Goal: Information Seeking & Learning: Find specific fact

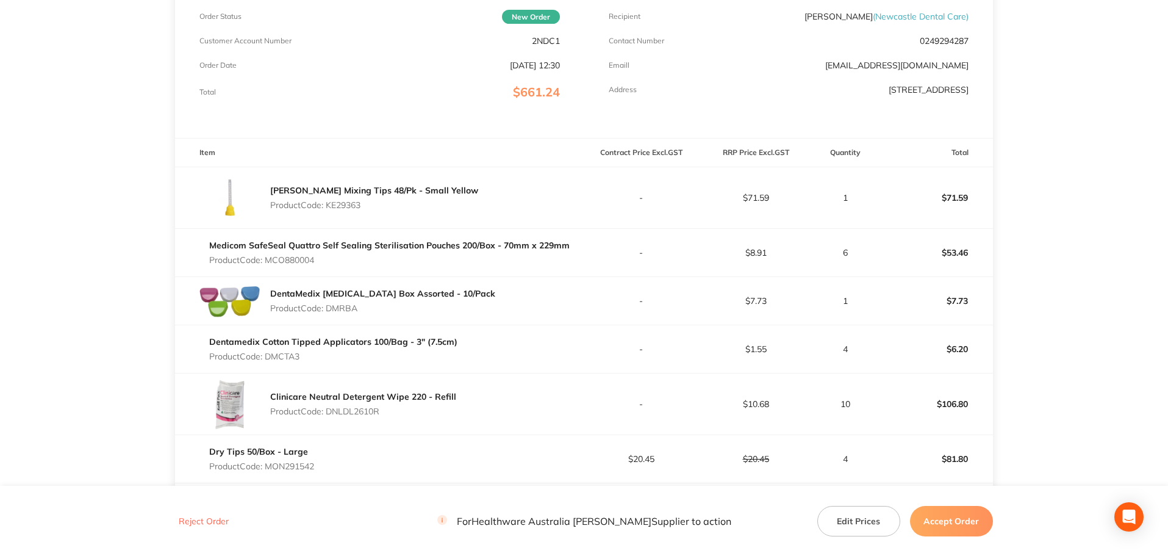
scroll to position [216, 0]
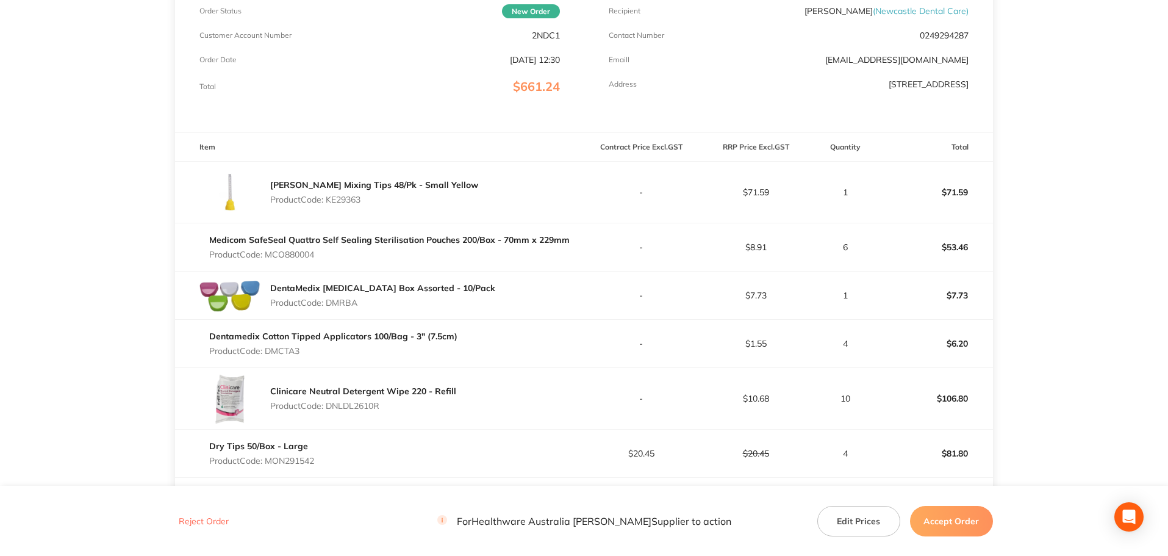
drag, startPoint x: 376, startPoint y: 198, endPoint x: 329, endPoint y: 202, distance: 46.5
click at [329, 202] on p "Product Code: KE29363" at bounding box center [374, 200] width 208 height 10
copy p "KE29363"
drag, startPoint x: 323, startPoint y: 251, endPoint x: 269, endPoint y: 252, distance: 54.3
click at [269, 252] on p "Product Code: MCO880004" at bounding box center [389, 254] width 360 height 10
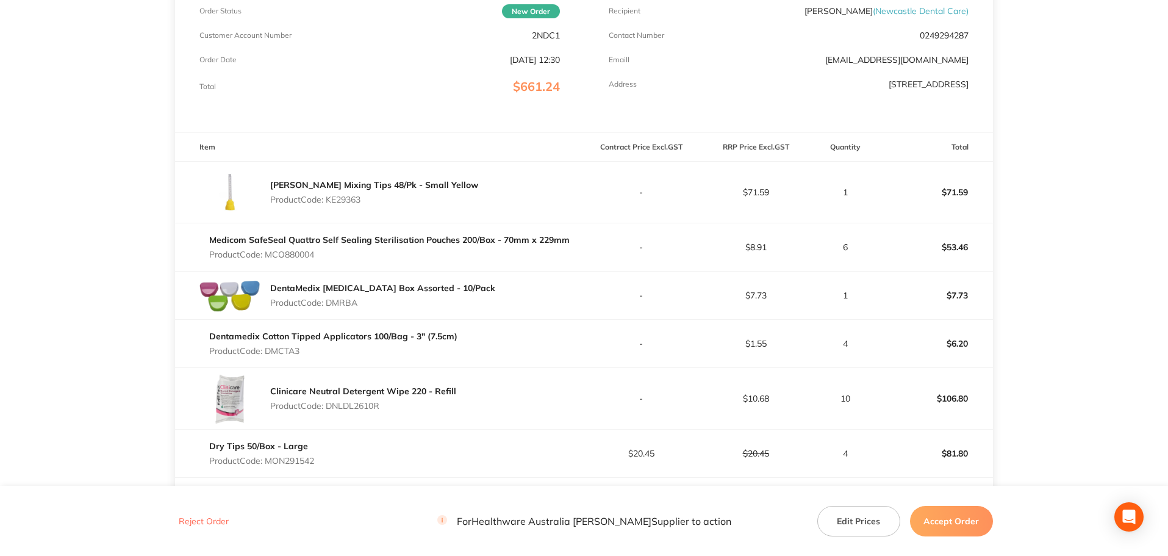
copy p "MCO880004"
click at [344, 302] on p "Product Code: DMRBA" at bounding box center [382, 303] width 225 height 10
click at [362, 299] on p "Product Code: DMRBA" at bounding box center [382, 303] width 225 height 10
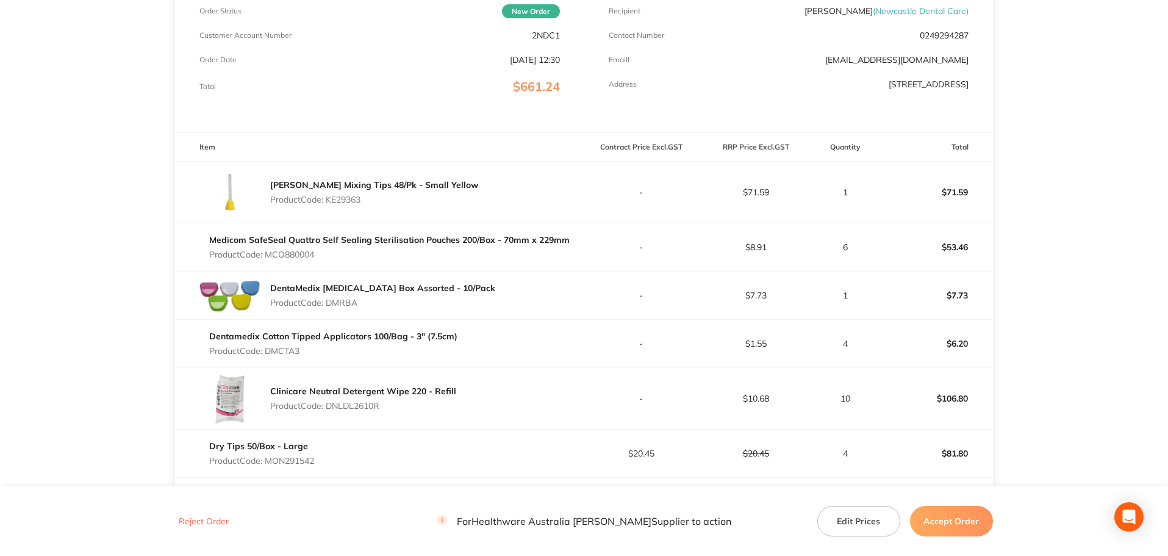
drag, startPoint x: 362, startPoint y: 302, endPoint x: 328, endPoint y: 302, distance: 33.5
click at [328, 302] on p "Product Code: DMRBA" at bounding box center [382, 303] width 225 height 10
copy p "DMRBA"
drag, startPoint x: 307, startPoint y: 353, endPoint x: 266, endPoint y: 345, distance: 41.0
click at [266, 346] on p "Product Code: DMCTA3" at bounding box center [333, 351] width 248 height 10
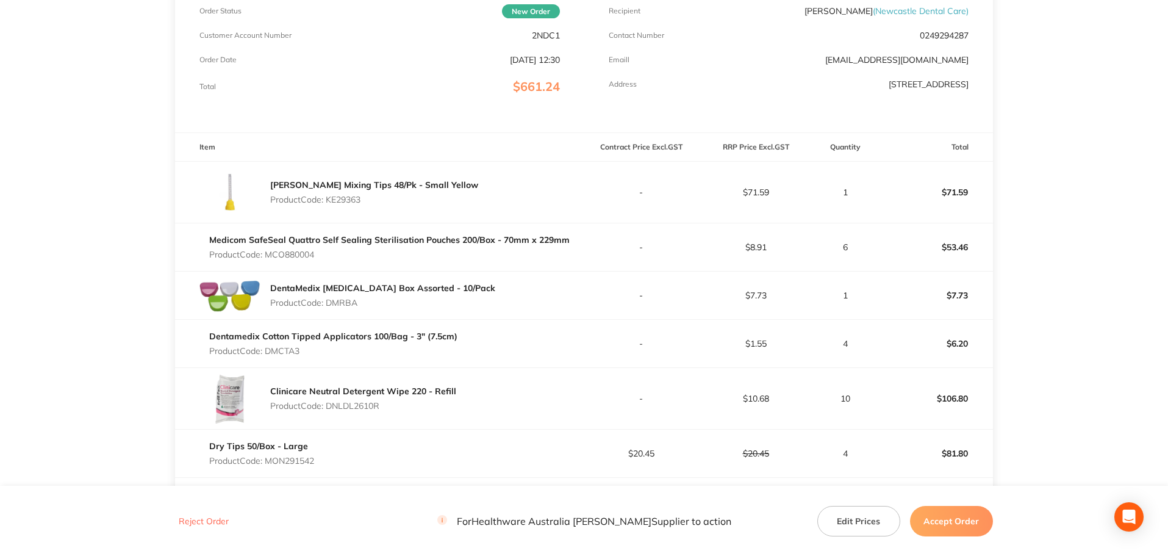
copy p "DMCTA3"
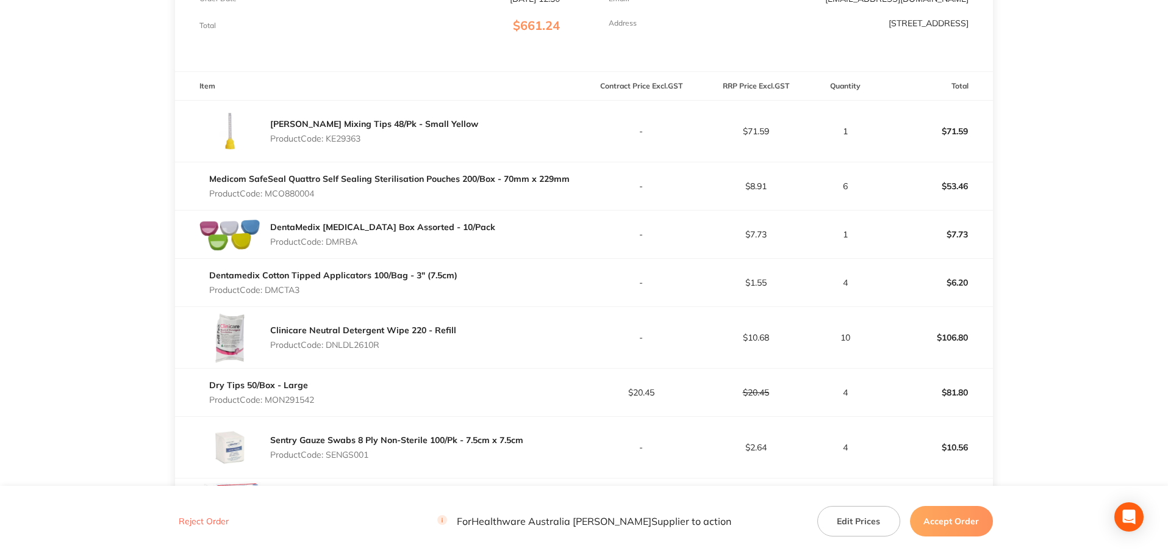
drag, startPoint x: 329, startPoint y: 398, endPoint x: 282, endPoint y: 398, distance: 46.3
click at [282, 398] on div "Dry Tips 50/Box - Large Product Code: MON291542" at bounding box center [379, 392] width 409 height 34
drag, startPoint x: 386, startPoint y: 345, endPoint x: 329, endPoint y: 346, distance: 56.7
click at [329, 346] on p "Product Code: DNLDL2610R" at bounding box center [363, 345] width 186 height 10
copy p "DNLDL2610R"
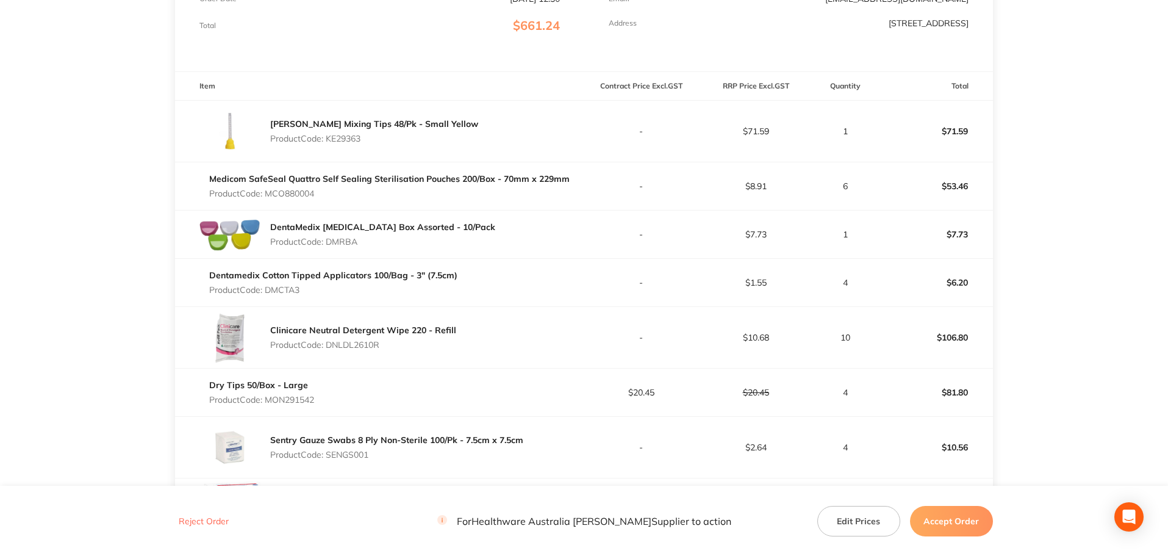
drag, startPoint x: 327, startPoint y: 404, endPoint x: 266, endPoint y: 398, distance: 61.3
click at [266, 398] on div "Dry Tips 50/Box - Large Product Code: MON291542" at bounding box center [379, 392] width 409 height 34
copy p "MON291542"
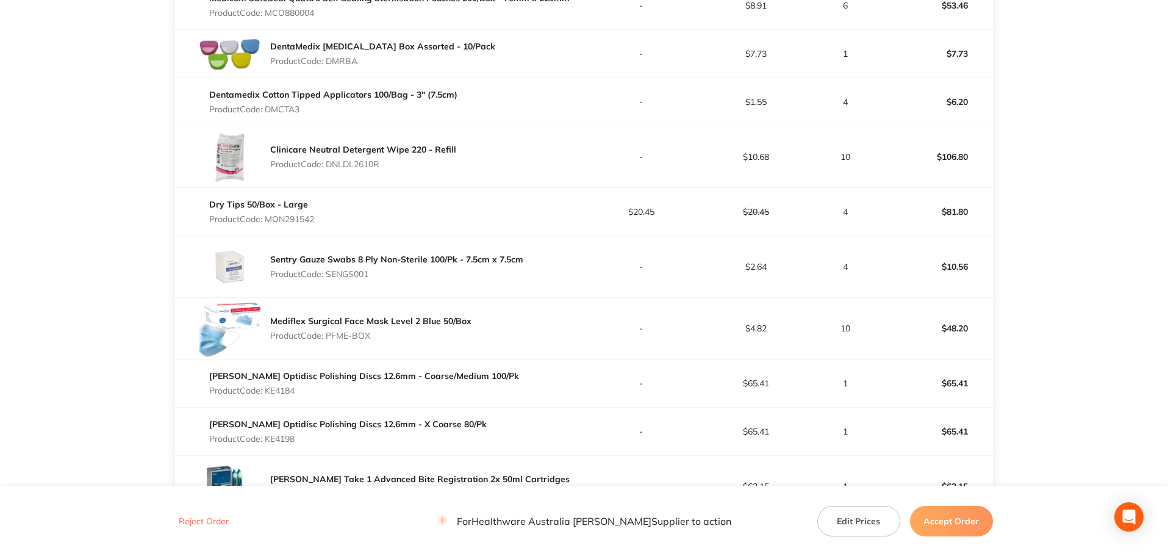
scroll to position [460, 0]
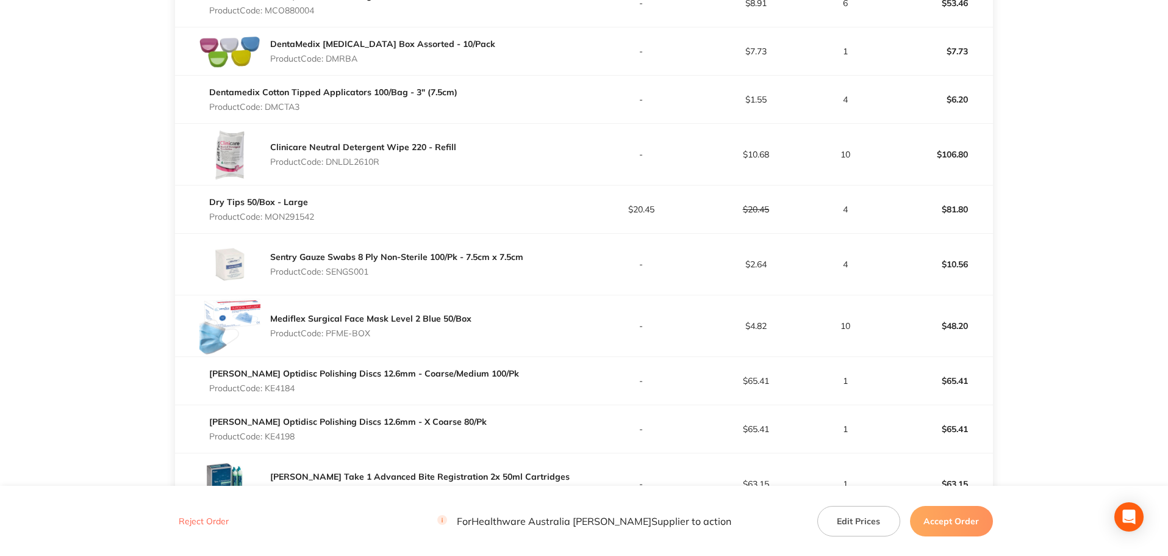
drag, startPoint x: 374, startPoint y: 273, endPoint x: 329, endPoint y: 266, distance: 45.5
click at [329, 266] on p "Product Code: SENGS001" at bounding box center [396, 271] width 253 height 10
copy p "SENGS001"
drag, startPoint x: 375, startPoint y: 332, endPoint x: 328, endPoint y: 328, distance: 47.1
click at [328, 328] on p "Product Code: PFME-BOX" at bounding box center [370, 333] width 201 height 10
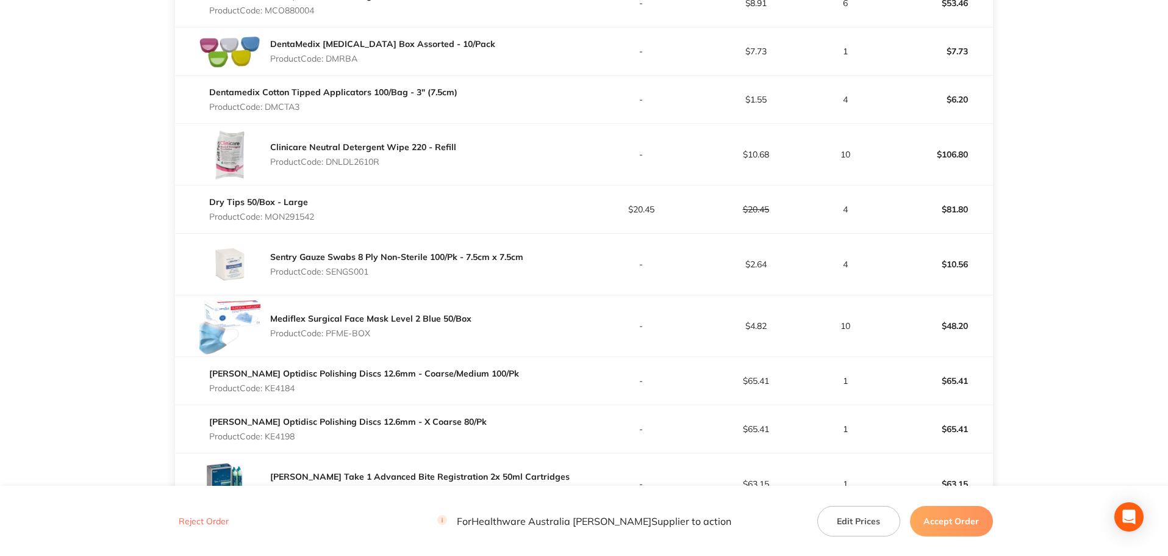
copy p "PFME-BOX"
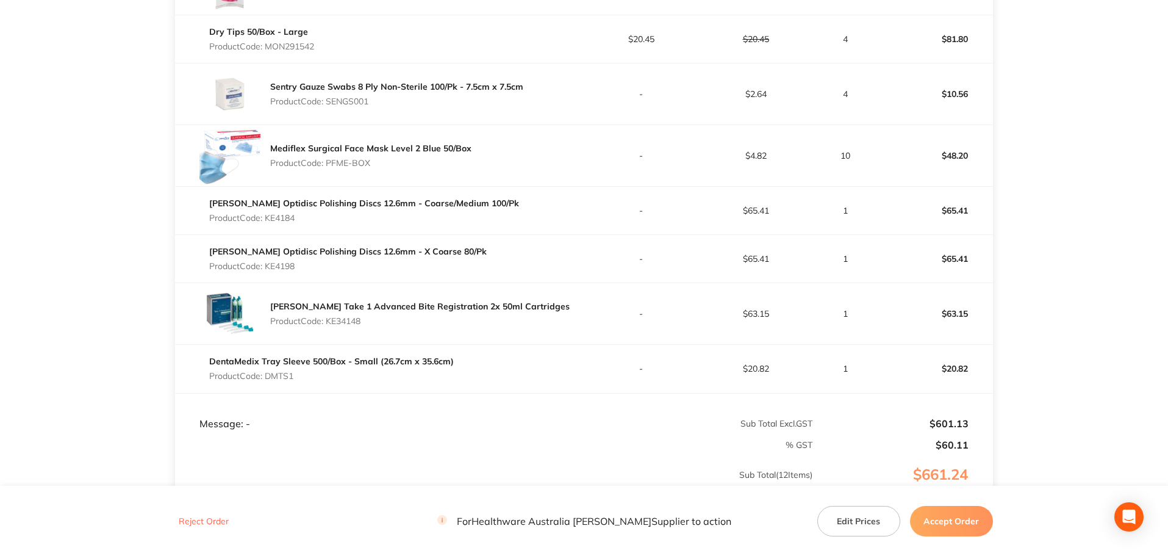
scroll to position [643, 0]
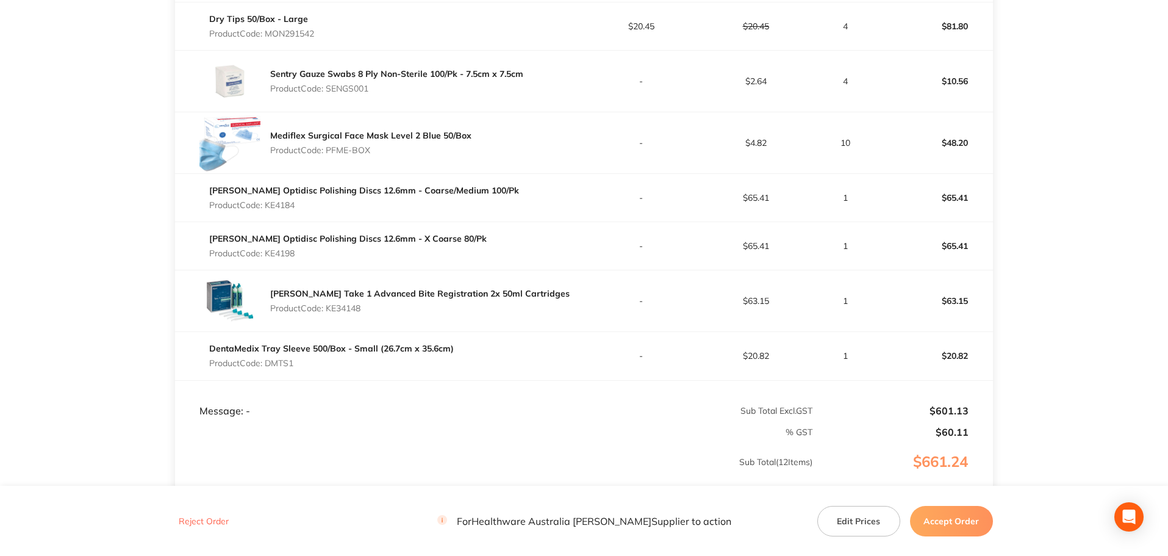
drag, startPoint x: 318, startPoint y: 210, endPoint x: 267, endPoint y: 204, distance: 51.0
click at [267, 204] on div "[PERSON_NAME] Optidisc Polishing Discs 12.6mm - Coarse/Medium 100/Pk Product Co…" at bounding box center [364, 198] width 310 height 34
drag, startPoint x: 299, startPoint y: 253, endPoint x: 268, endPoint y: 251, distance: 31.2
click at [268, 251] on p "Product Code: KE4198" at bounding box center [347, 253] width 277 height 10
drag, startPoint x: 364, startPoint y: 309, endPoint x: 329, endPoint y: 304, distance: 35.1
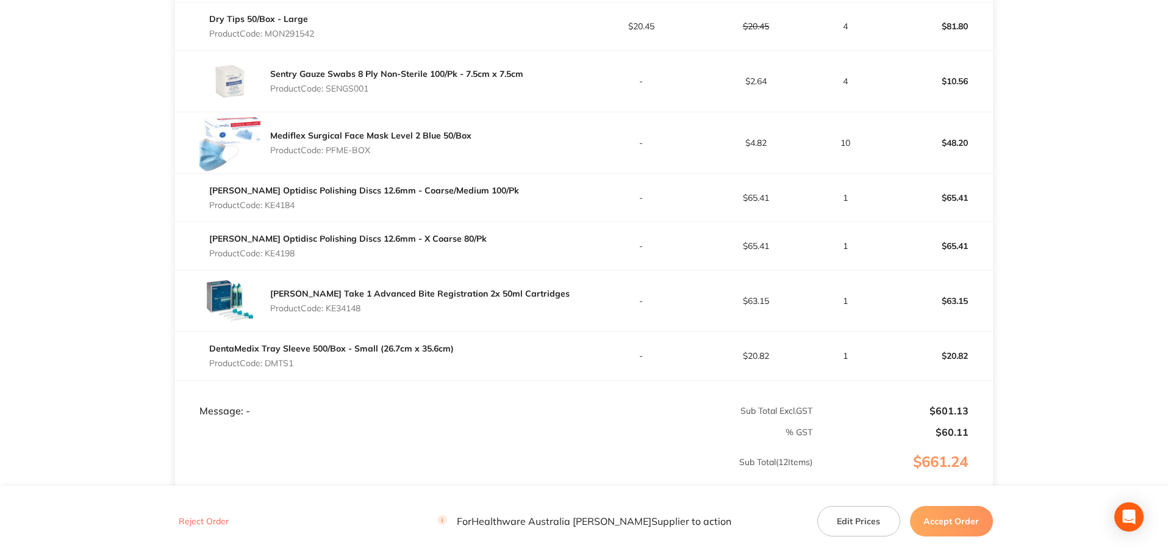
click at [329, 304] on p "Product Code: KE34148" at bounding box center [419, 308] width 299 height 10
click at [308, 365] on p "Product Code: DMTS1" at bounding box center [331, 363] width 245 height 10
drag, startPoint x: 284, startPoint y: 364, endPoint x: 268, endPoint y: 359, distance: 17.2
click at [268, 359] on p "Product Code: DMTS1" at bounding box center [331, 363] width 245 height 10
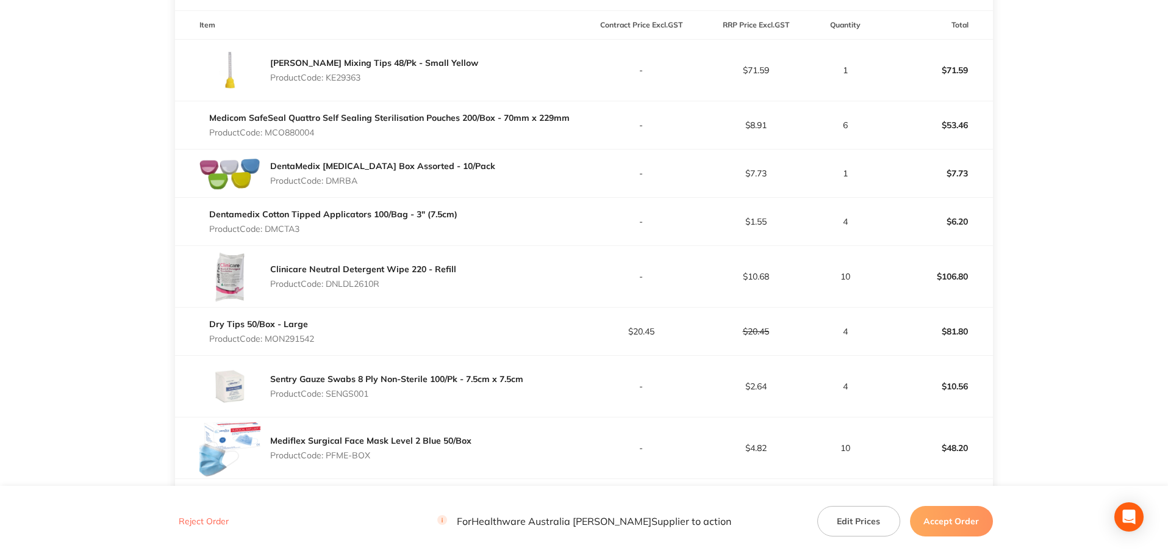
scroll to position [277, 0]
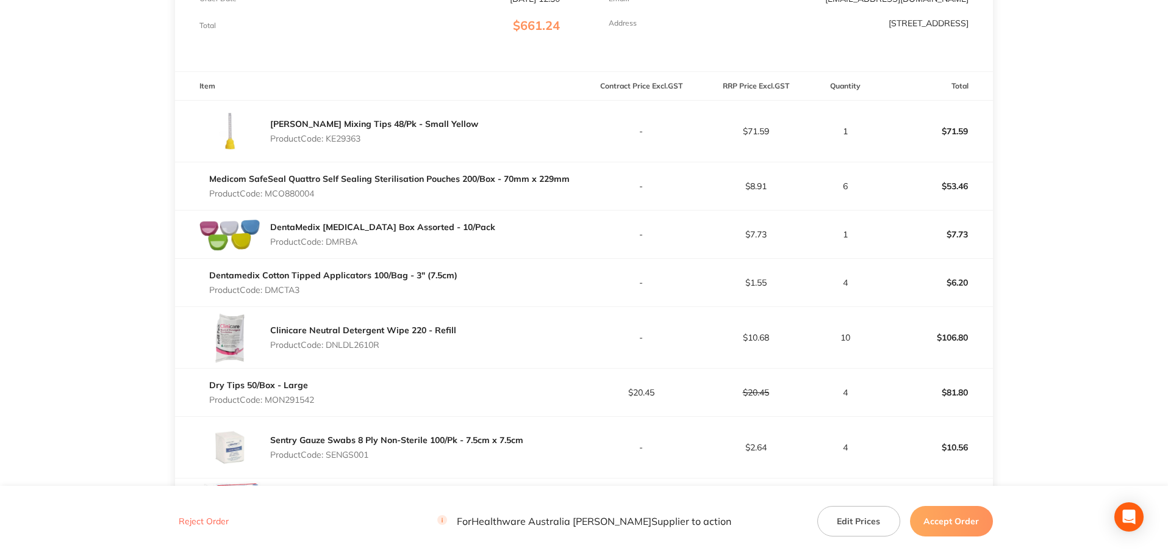
drag, startPoint x: 326, startPoint y: 196, endPoint x: 270, endPoint y: 191, distance: 55.7
click at [270, 191] on p "Product Code: MCO880004" at bounding box center [389, 193] width 360 height 10
drag, startPoint x: 308, startPoint y: 288, endPoint x: 270, endPoint y: 288, distance: 38.4
click at [270, 288] on p "Product Code: DMCTA3" at bounding box center [333, 290] width 248 height 10
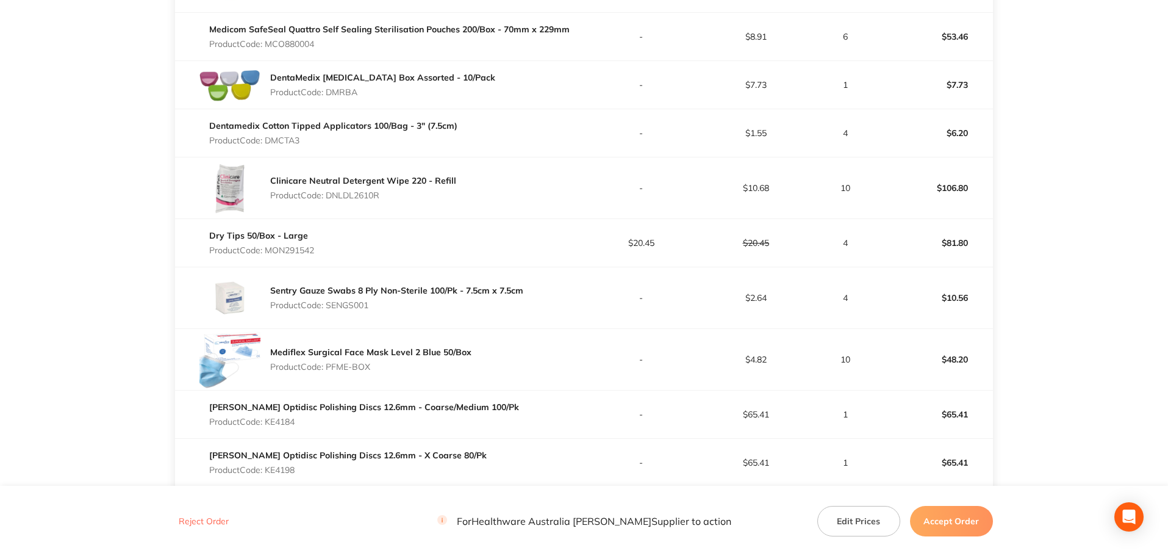
scroll to position [399, 0]
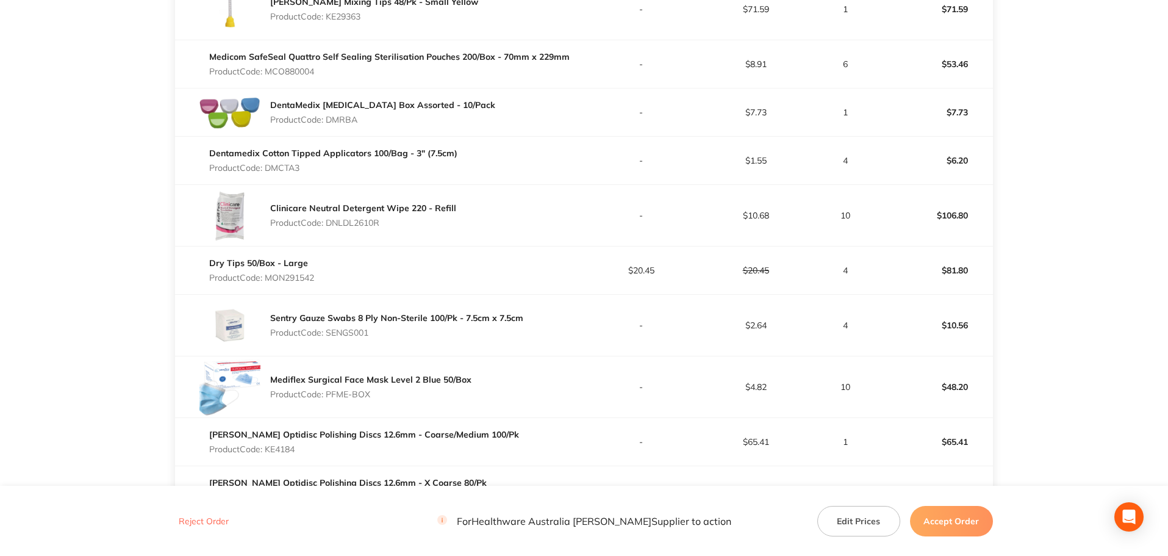
drag, startPoint x: 380, startPoint y: 225, endPoint x: 329, endPoint y: 224, distance: 50.6
click at [329, 224] on p "Product Code: DNLDL2610R" at bounding box center [363, 223] width 186 height 10
drag, startPoint x: 318, startPoint y: 279, endPoint x: 263, endPoint y: 276, distance: 55.0
click at [263, 276] on div "Dry Tips 50/Box - Large Product Code: MON291542" at bounding box center [379, 270] width 409 height 34
drag, startPoint x: 379, startPoint y: 333, endPoint x: 328, endPoint y: 329, distance: 50.8
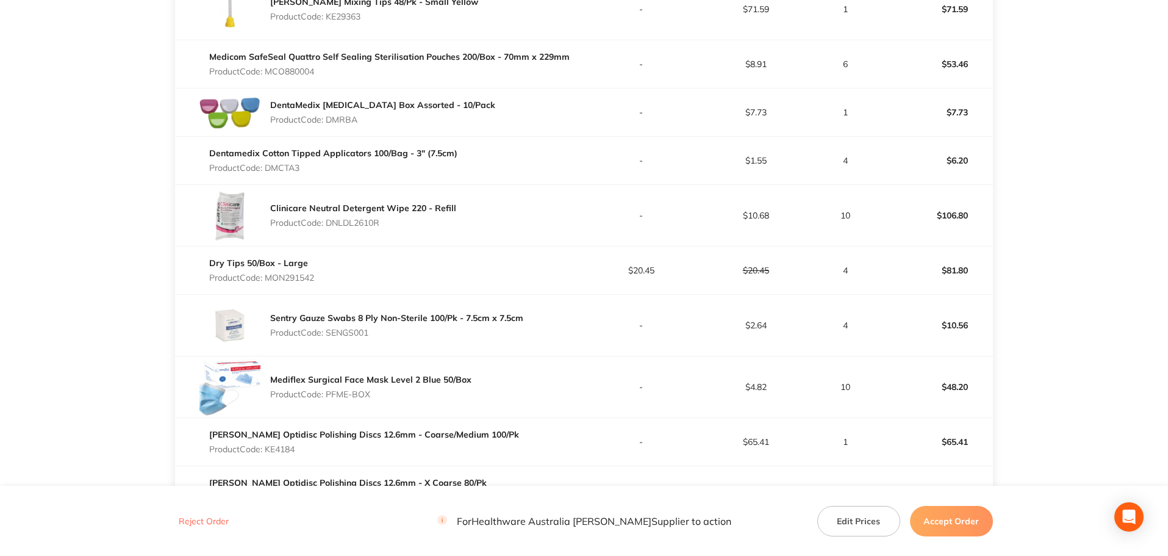
click at [328, 329] on p "Product Code: SENGS001" at bounding box center [396, 332] width 253 height 10
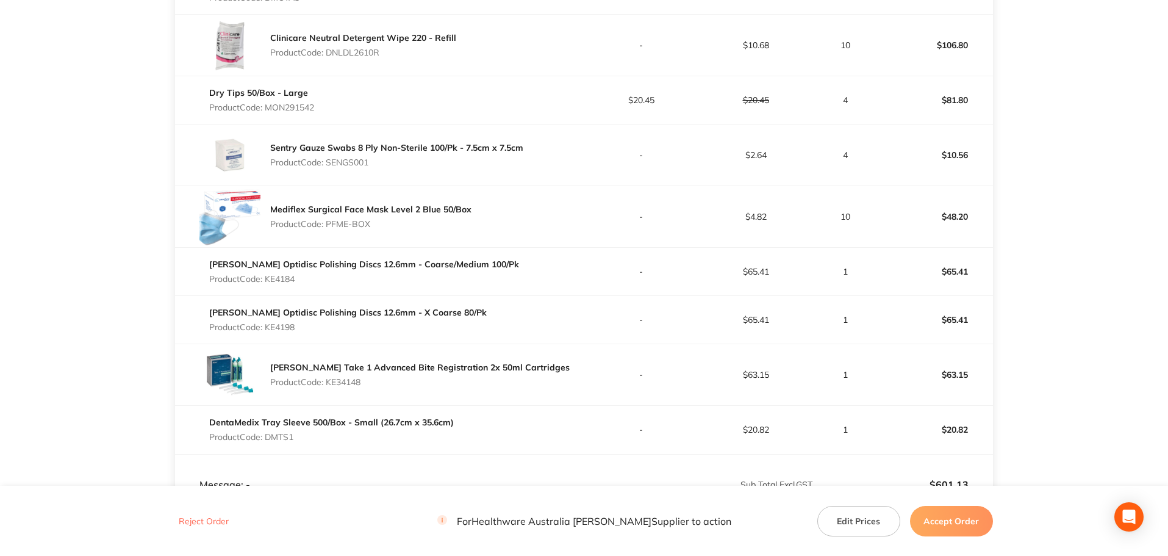
scroll to position [582, 0]
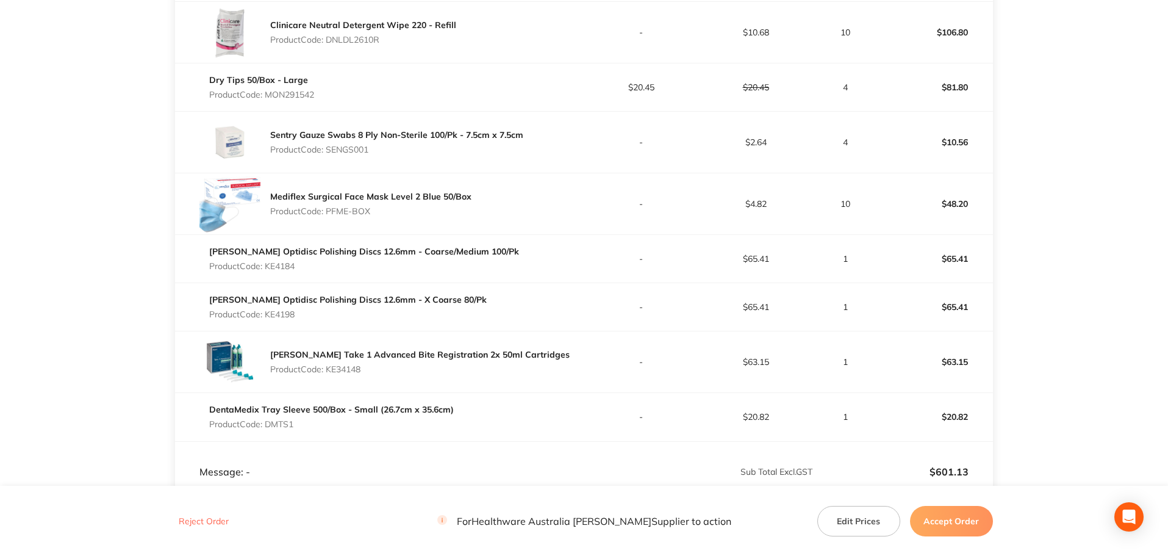
drag, startPoint x: 373, startPoint y: 212, endPoint x: 326, endPoint y: 212, distance: 47.0
click at [326, 212] on p "Product Code: PFME-BOX" at bounding box center [370, 211] width 201 height 10
click at [335, 215] on p "Product Code: PFME-BOX" at bounding box center [370, 211] width 201 height 10
drag, startPoint x: 330, startPoint y: 211, endPoint x: 382, endPoint y: 213, distance: 51.9
click at [382, 213] on p "Product Code: PFME-BOX" at bounding box center [370, 211] width 201 height 10
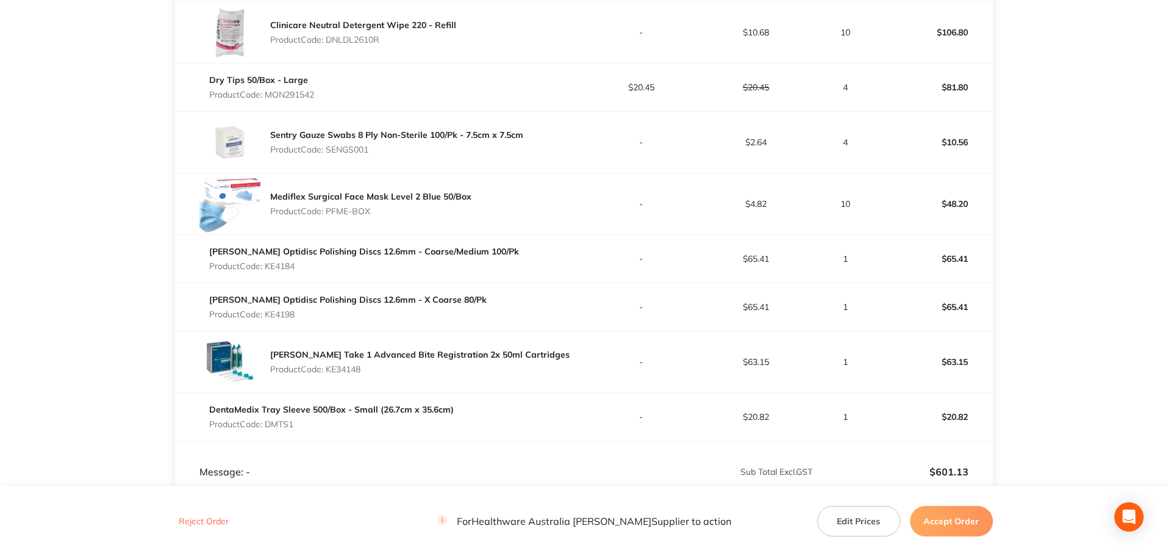
drag, startPoint x: 299, startPoint y: 266, endPoint x: 268, endPoint y: 264, distance: 31.8
click at [268, 264] on p "Product Code: KE4184" at bounding box center [364, 266] width 310 height 10
drag, startPoint x: 301, startPoint y: 423, endPoint x: 284, endPoint y: 421, distance: 17.2
click at [284, 421] on p "Product Code: DMTS1" at bounding box center [331, 424] width 245 height 10
click at [377, 386] on div "[PERSON_NAME] Take 1 Advanced Bite Registration 2x 50ml Cartridges Product Code…" at bounding box center [379, 361] width 409 height 61
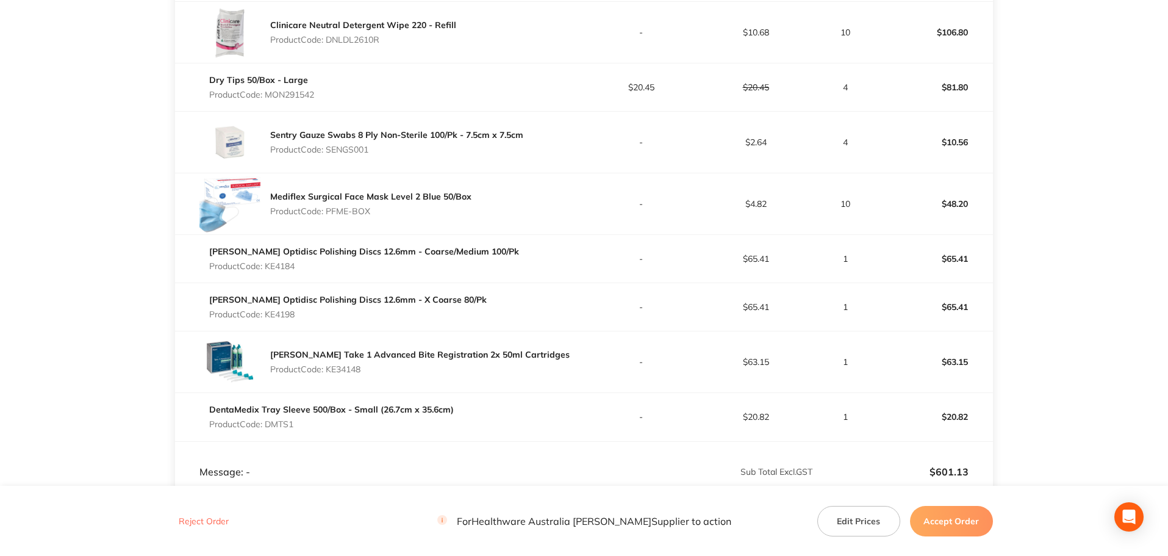
drag, startPoint x: 364, startPoint y: 370, endPoint x: 327, endPoint y: 371, distance: 36.6
click at [327, 371] on p "Product Code: KE34148" at bounding box center [419, 369] width 299 height 10
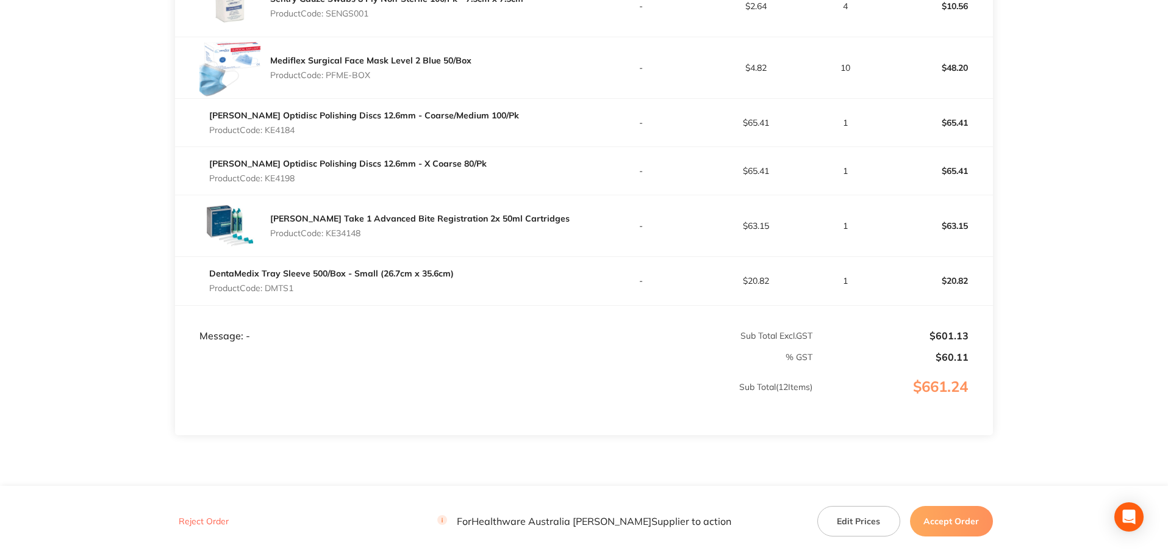
scroll to position [765, 0]
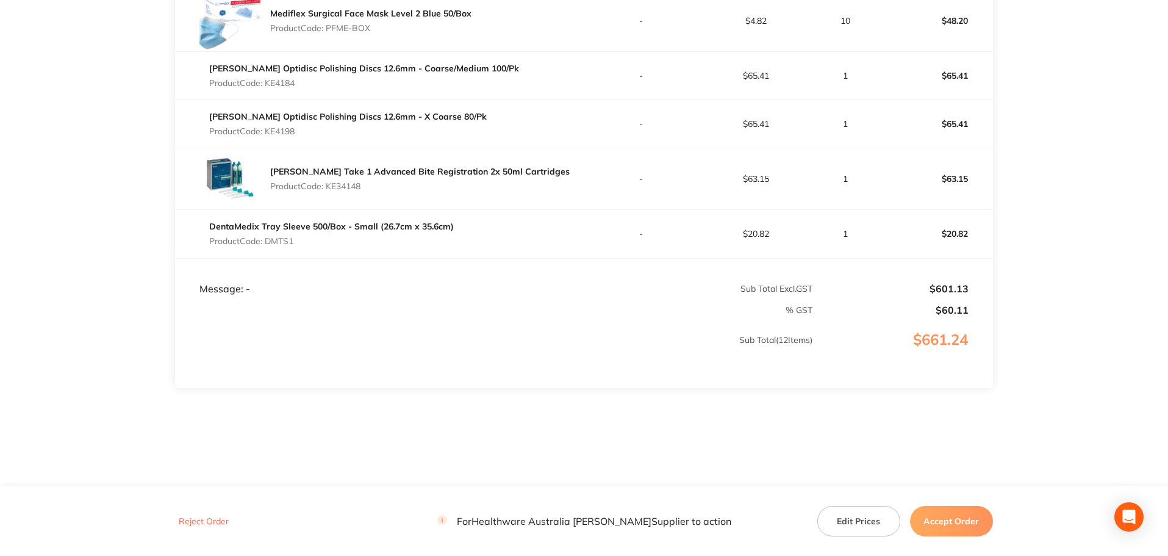
drag, startPoint x: 301, startPoint y: 241, endPoint x: 268, endPoint y: 237, distance: 33.2
click at [268, 237] on p "Product Code: DMTS1" at bounding box center [331, 241] width 245 height 10
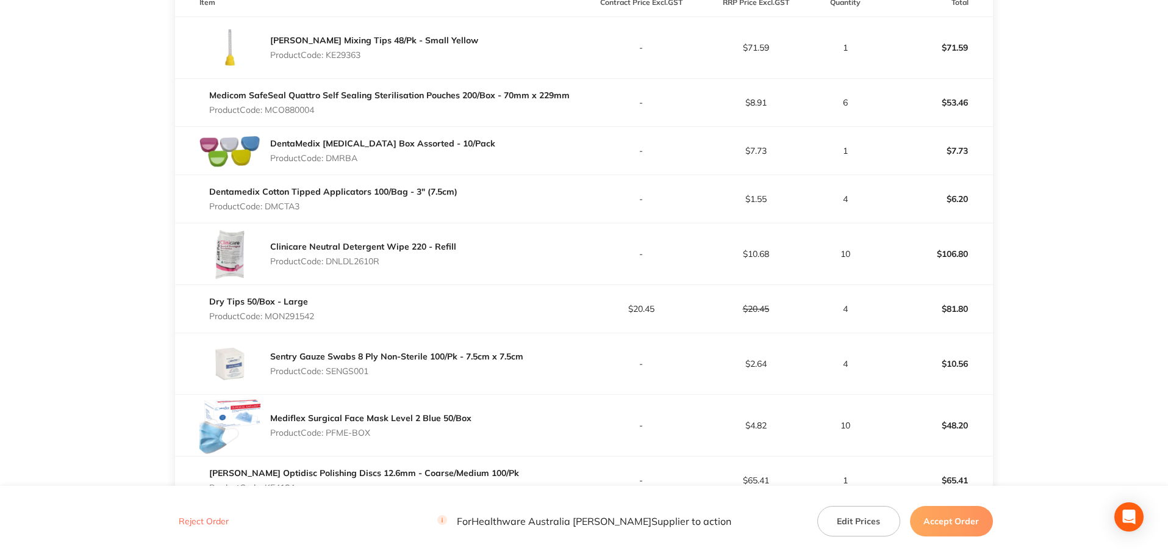
scroll to position [338, 0]
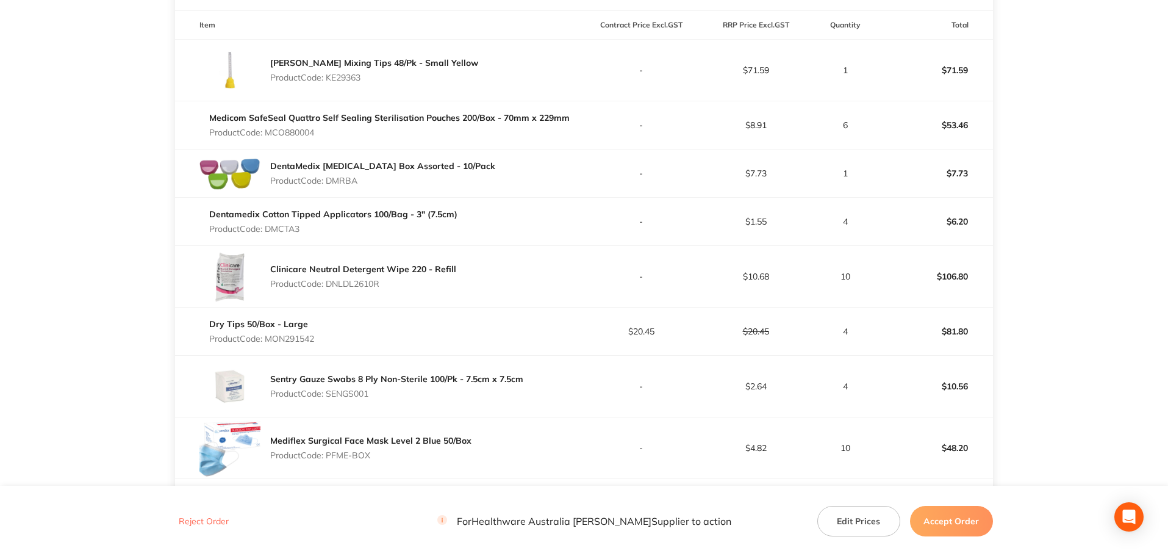
click at [771, 74] on p "$71.59" at bounding box center [755, 70] width 113 height 10
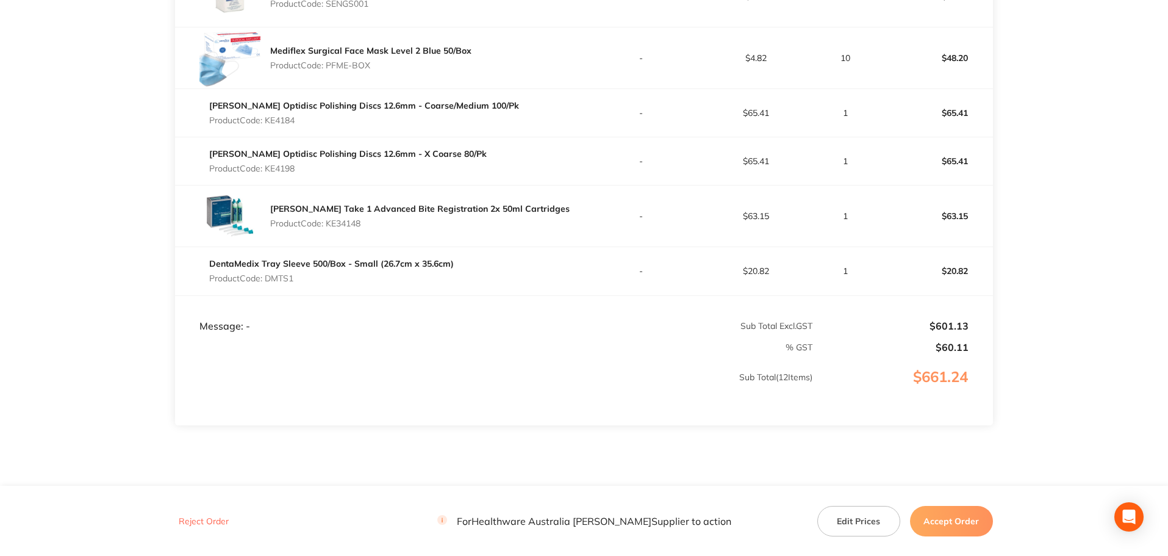
scroll to position [765, 0]
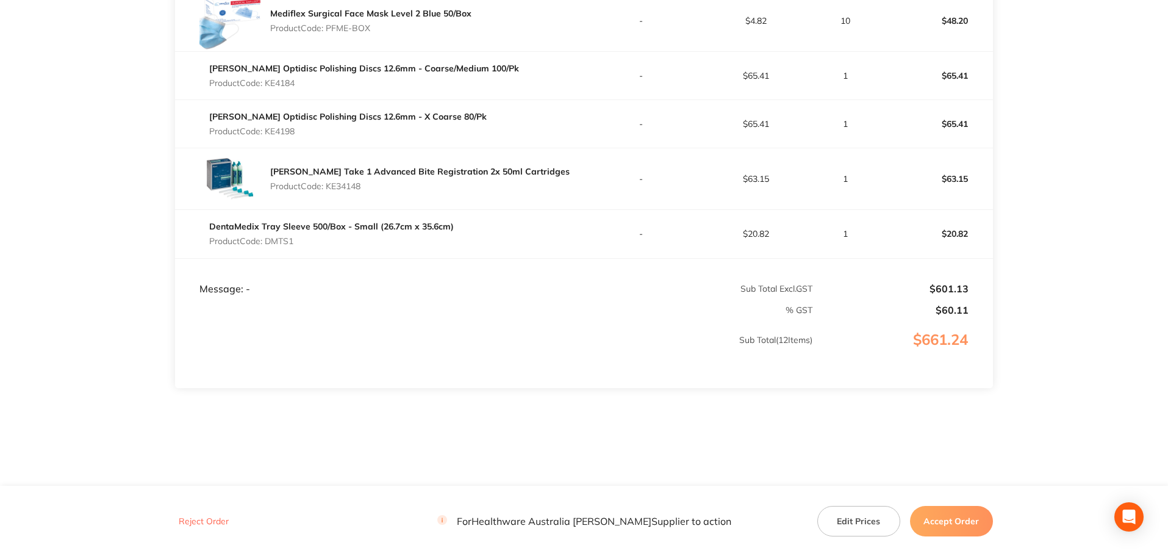
click at [765, 234] on p "$20.82" at bounding box center [755, 234] width 113 height 10
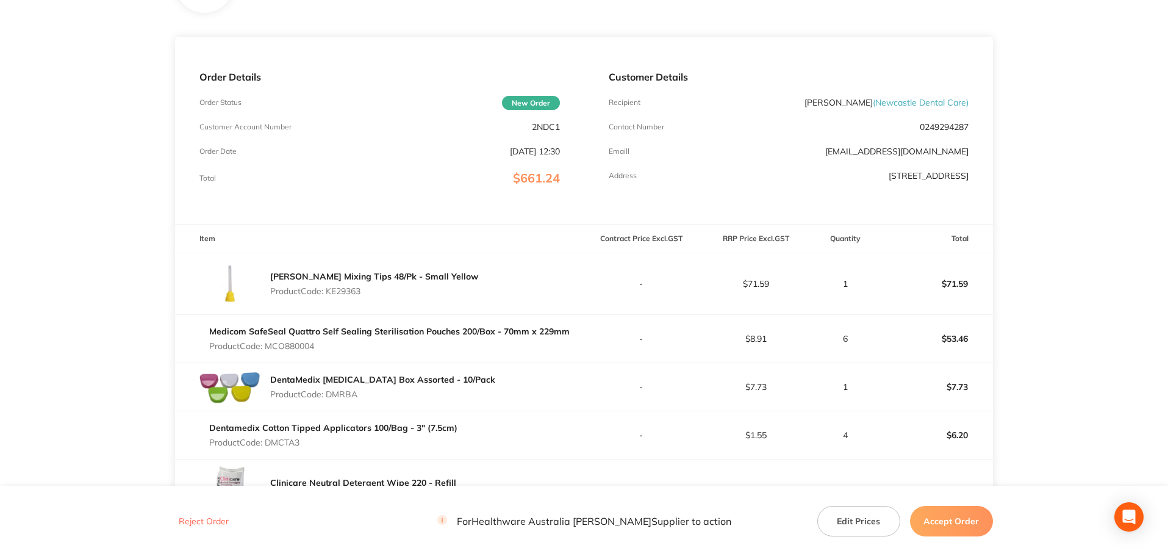
scroll to position [0, 0]
